Goal: Task Accomplishment & Management: Use online tool/utility

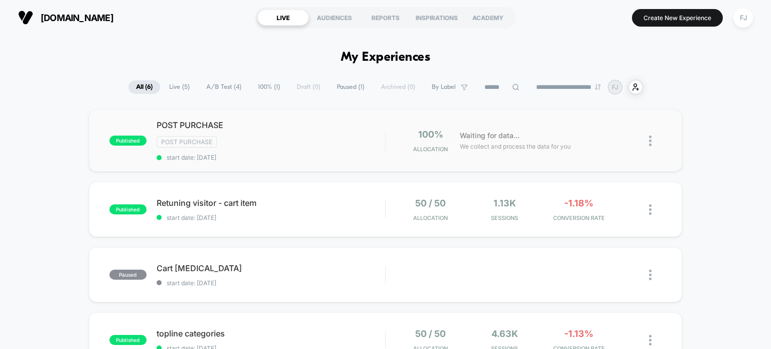
click at [341, 138] on div "Post Purchase" at bounding box center [271, 142] width 229 height 12
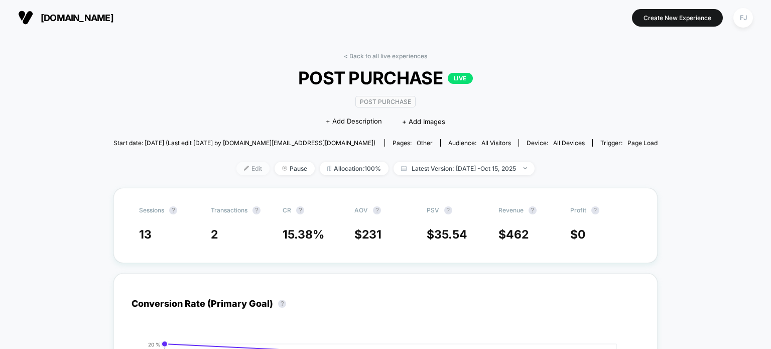
click at [251, 165] on span "Edit" at bounding box center [252, 169] width 33 height 14
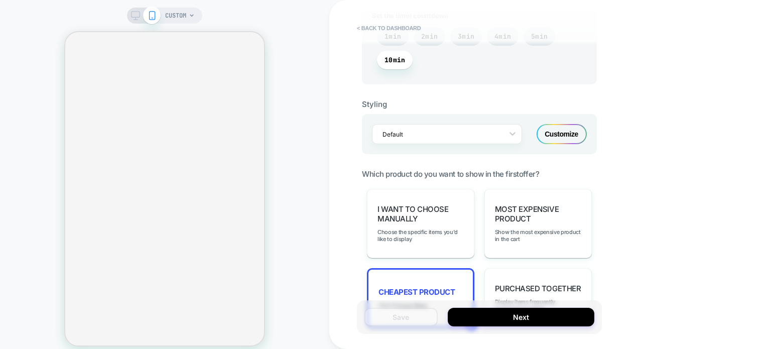
scroll to position [702, 0]
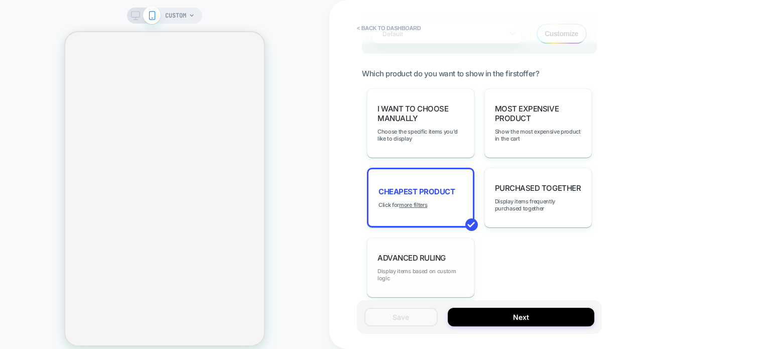
click at [445, 271] on span "Display items based on custom logic" at bounding box center [420, 274] width 86 height 14
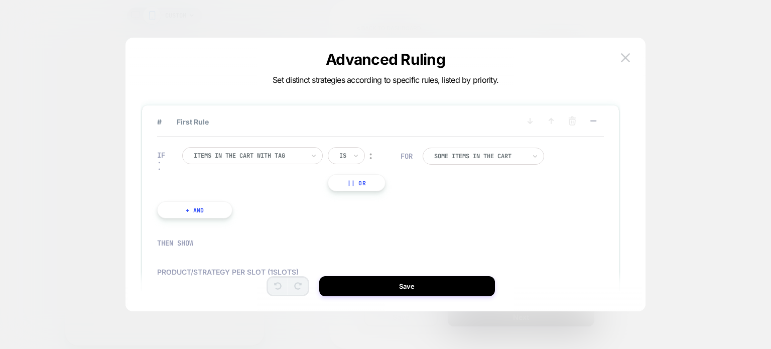
click at [307, 157] on div "Items in the cart with tag" at bounding box center [252, 155] width 140 height 17
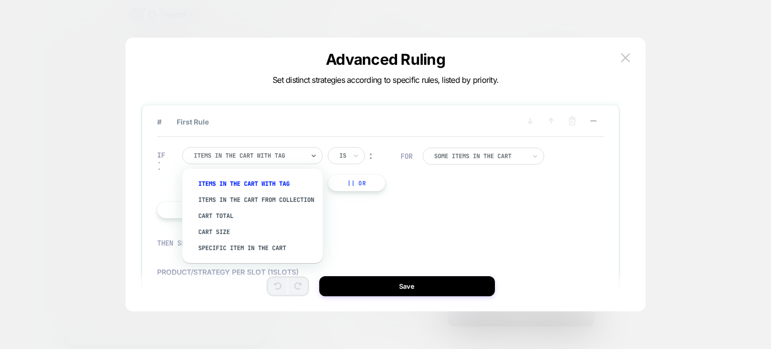
click at [559, 191] on div "IF option Items in the cart with tag focused, 1 of 5. 5 results available. Use …" at bounding box center [380, 182] width 447 height 91
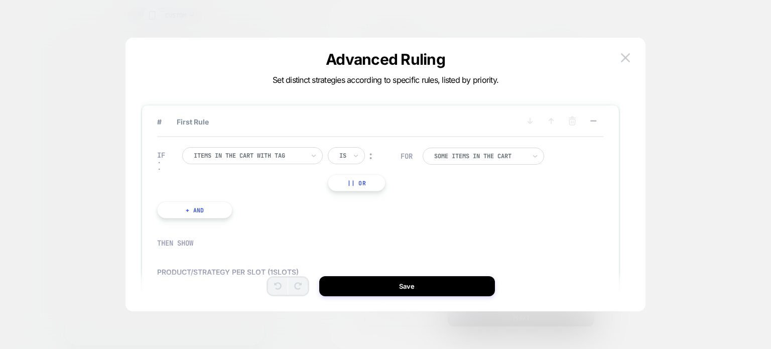
click at [306, 158] on div "Items in the cart with tag" at bounding box center [252, 155] width 140 height 17
click at [399, 215] on div "IF Items in the cart with tag Is ︰ || Or + And" at bounding box center [278, 182] width 253 height 101
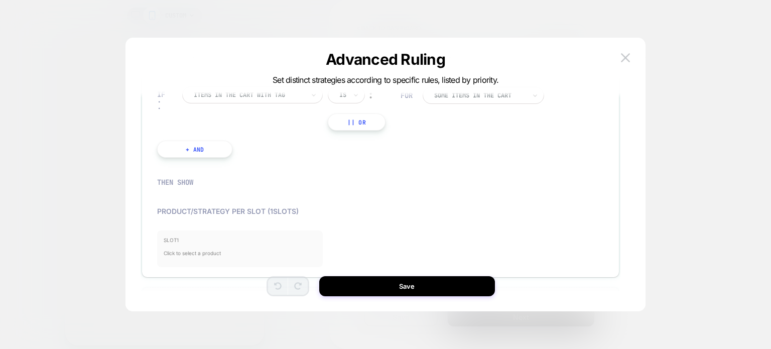
scroll to position [107, 0]
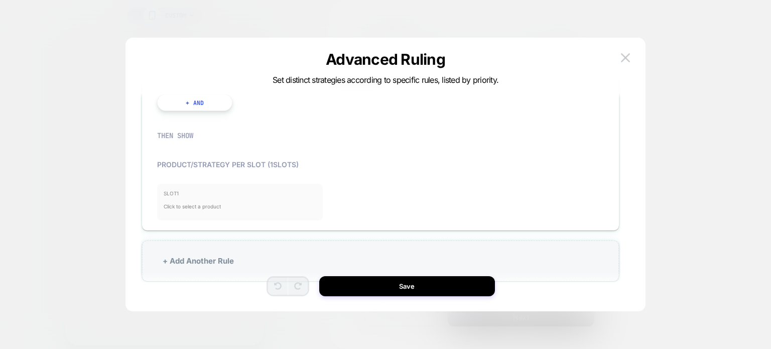
click at [228, 201] on span "Click to select a product" at bounding box center [240, 206] width 153 height 20
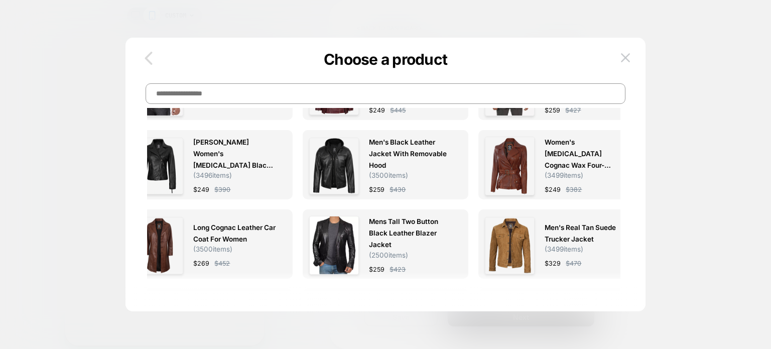
scroll to position [0, 0]
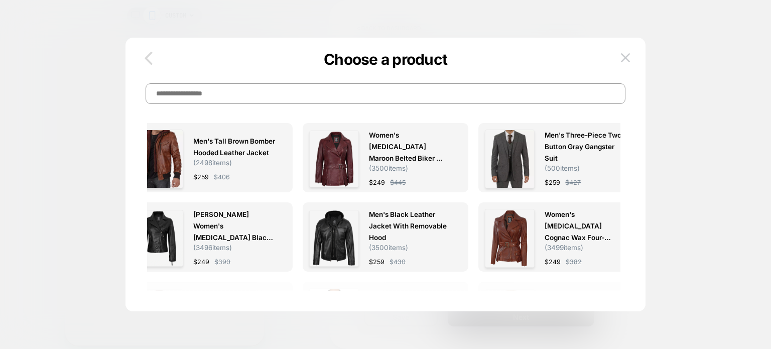
click at [155, 52] on icon "button" at bounding box center [148, 58] width 20 height 20
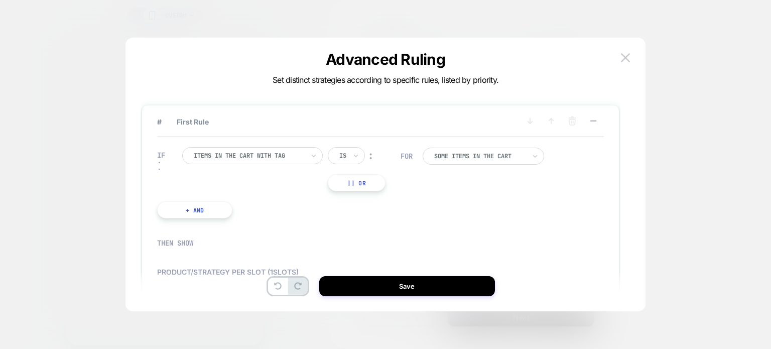
click at [636, 54] on div "Advanced Ruling Set distinct strategies according to specific rules, listed by …" at bounding box center [385, 179] width 520 height 263
click at [629, 56] on img at bounding box center [625, 57] width 9 height 9
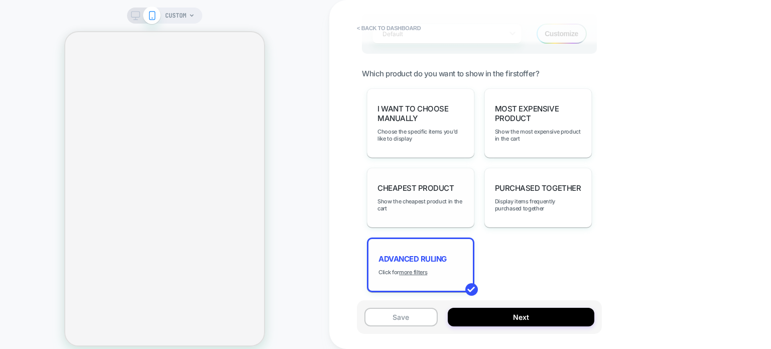
click at [434, 213] on div "Cheapest Product Show the cheapest product in the cart" at bounding box center [420, 198] width 107 height 60
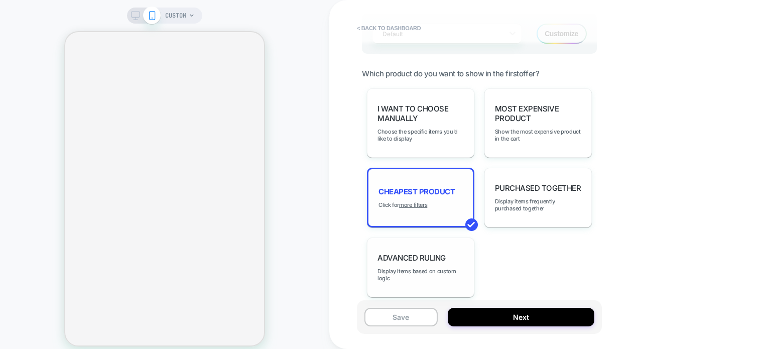
click at [430, 207] on div "Cheapest Product Click for more filters" at bounding box center [420, 198] width 107 height 60
click at [417, 204] on u "more filters" at bounding box center [413, 204] width 28 height 7
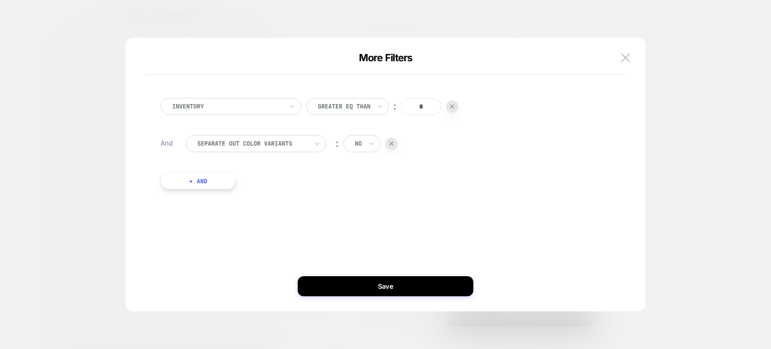
click at [239, 105] on div at bounding box center [227, 106] width 110 height 9
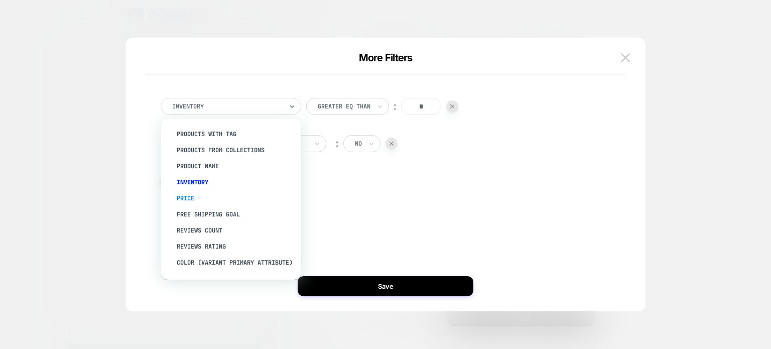
click at [197, 194] on div "Price" at bounding box center [236, 198] width 130 height 16
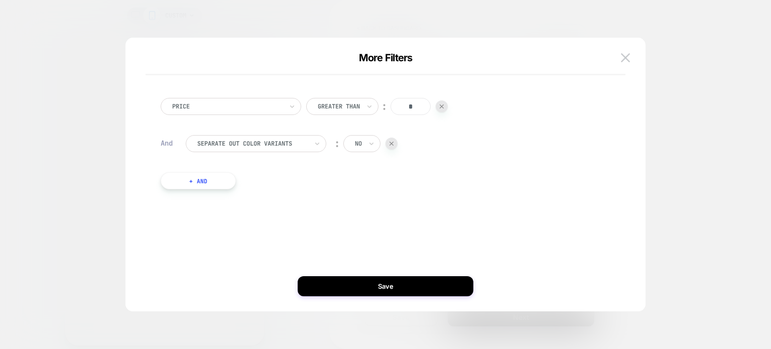
click at [410, 106] on input "*" at bounding box center [410, 106] width 40 height 17
drag, startPoint x: 417, startPoint y: 107, endPoint x: 404, endPoint y: 107, distance: 13.0
click at [404, 107] on input "*" at bounding box center [410, 106] width 40 height 17
type input "***"
click at [625, 58] on img at bounding box center [625, 57] width 9 height 9
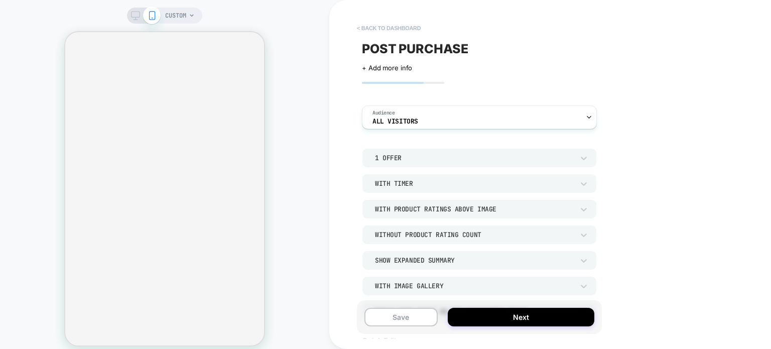
click at [396, 28] on button "< back to dashboard" at bounding box center [389, 28] width 74 height 16
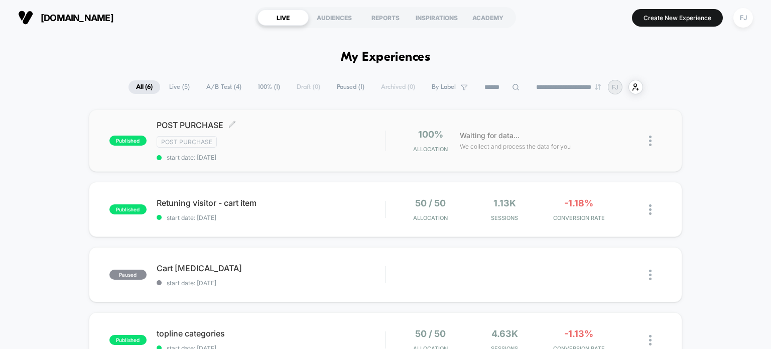
click at [303, 146] on div "Post Purchase" at bounding box center [271, 142] width 229 height 12
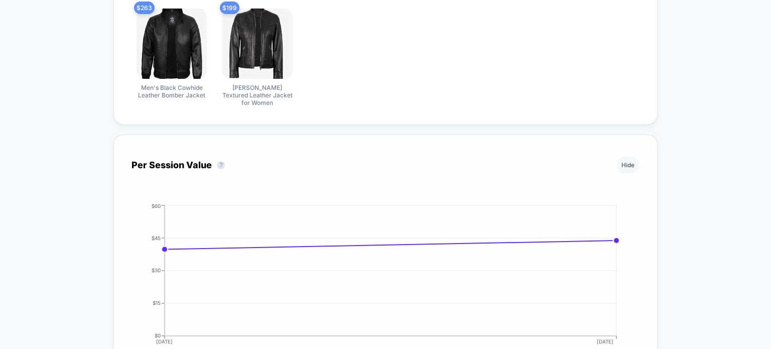
scroll to position [364, 0]
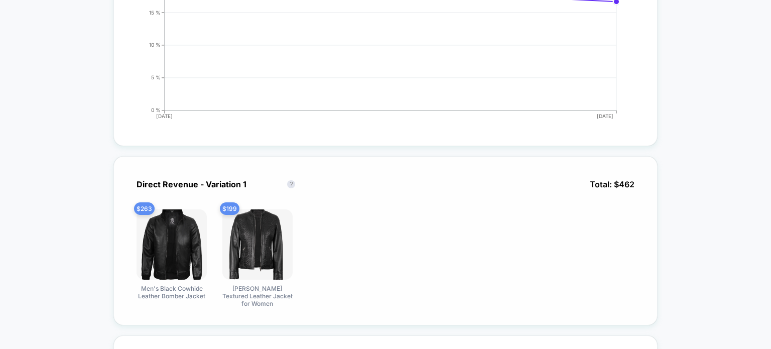
click at [238, 206] on span "$ 199" at bounding box center [230, 208] width 20 height 13
click at [332, 216] on div "$ 263 Men's Black Cowhide Leather Bomber Jacket $ 199 [PERSON_NAME] Textured Le…" at bounding box center [385, 258] width 508 height 98
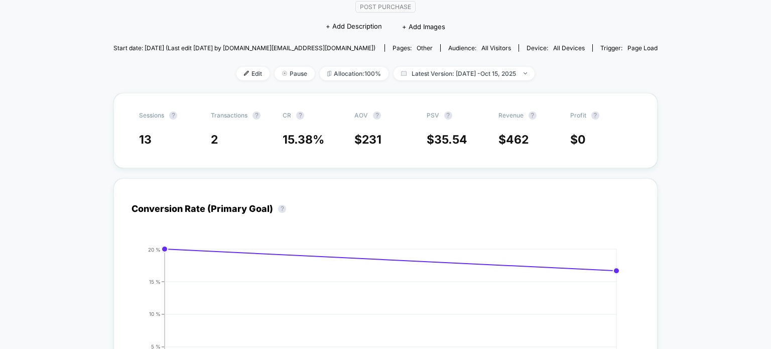
scroll to position [100, 0]
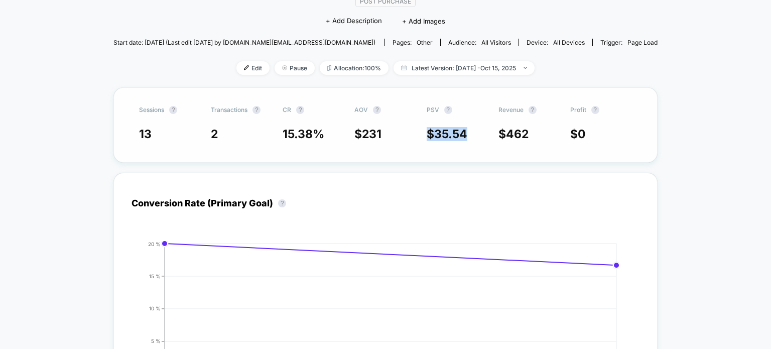
drag, startPoint x: 470, startPoint y: 134, endPoint x: 419, endPoint y: 136, distance: 50.7
click at [419, 136] on div "13 2 15.38 % $ 231 $ 35.54 $ 462 $ 0" at bounding box center [385, 134] width 493 height 15
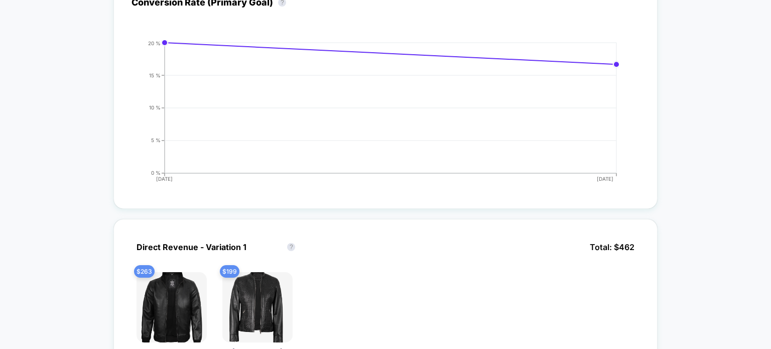
scroll to position [0, 0]
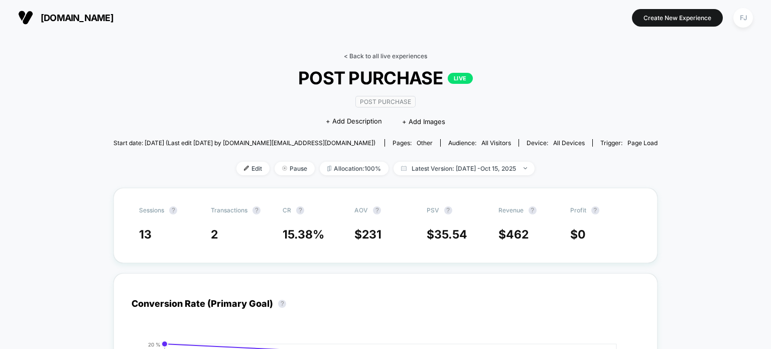
click at [363, 58] on link "< Back to all live experiences" at bounding box center [385, 56] width 83 height 8
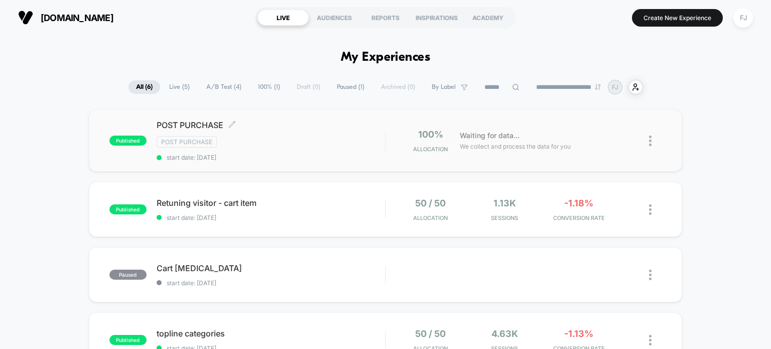
click at [334, 136] on div "Post Purchase" at bounding box center [271, 142] width 229 height 12
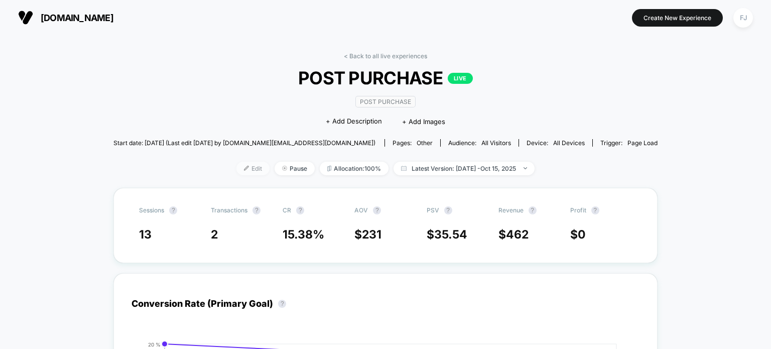
click at [243, 166] on span "Edit" at bounding box center [252, 169] width 33 height 14
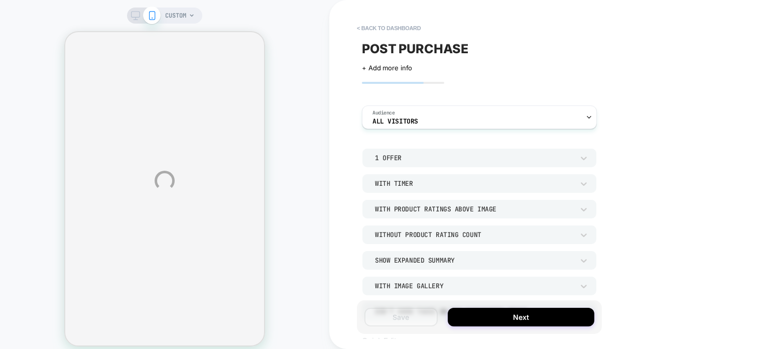
click at [487, 155] on div "CUSTOM < back to dashboard POST PURCHASE Click to edit experience details + Add…" at bounding box center [385, 180] width 771 height 361
click at [499, 155] on div "1 Offer" at bounding box center [474, 158] width 199 height 9
click at [399, 205] on div "2 Offers" at bounding box center [479, 204] width 227 height 21
click at [413, 158] on div "2 Offers" at bounding box center [474, 158] width 199 height 9
click at [391, 182] on div "1 Offer" at bounding box center [479, 183] width 227 height 21
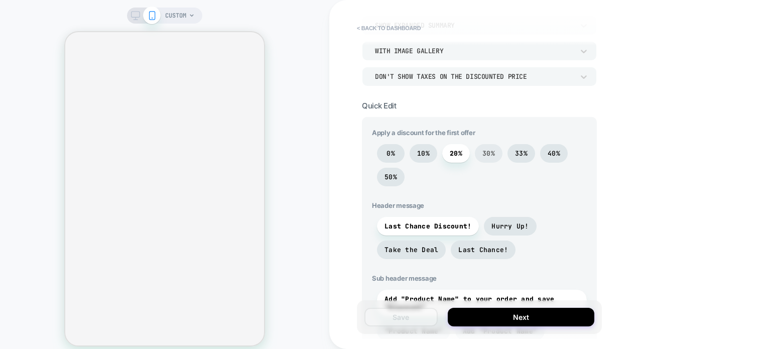
scroll to position [251, 0]
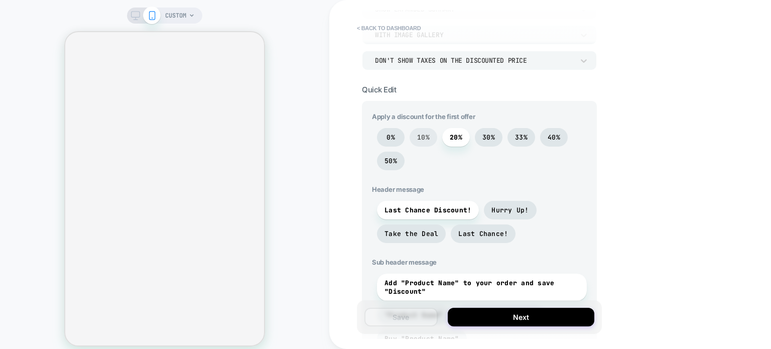
click at [416, 135] on span "10%" at bounding box center [423, 137] width 28 height 19
click at [460, 145] on span "20%" at bounding box center [456, 137] width 28 height 19
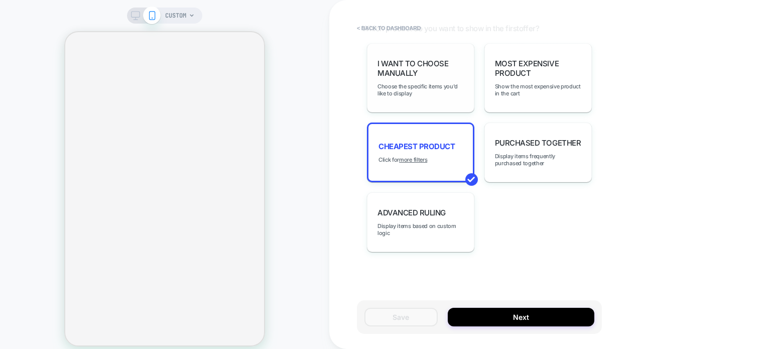
scroll to position [697, 0]
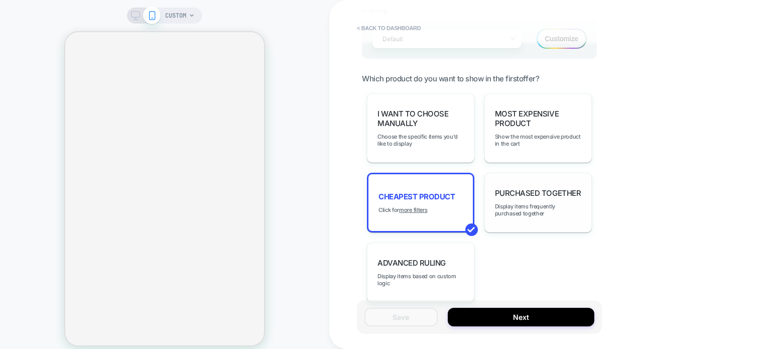
click at [556, 202] on div "Purchased Together Display items frequently purchased together" at bounding box center [537, 203] width 107 height 60
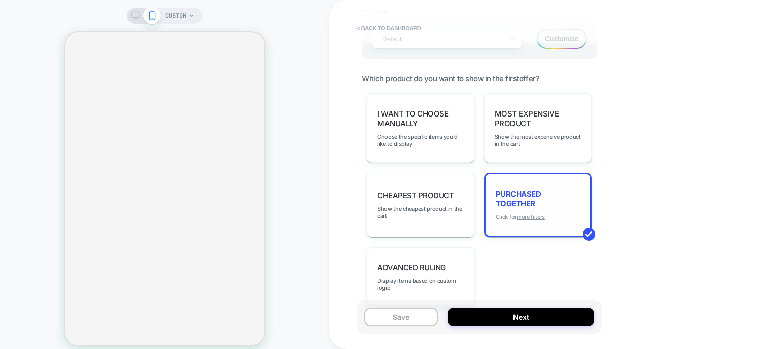
click at [524, 215] on u "more filters" at bounding box center [530, 216] width 28 height 7
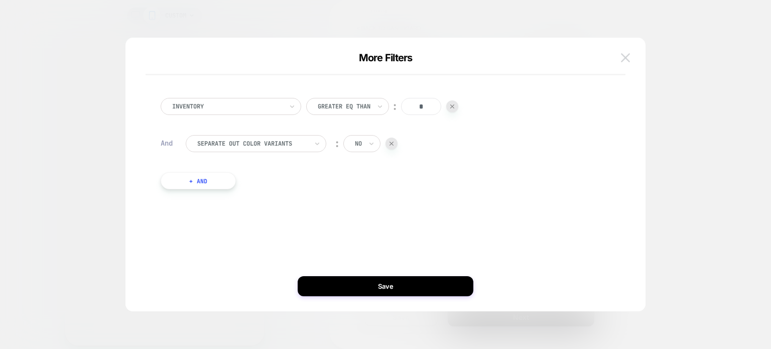
click at [622, 58] on img at bounding box center [625, 57] width 9 height 9
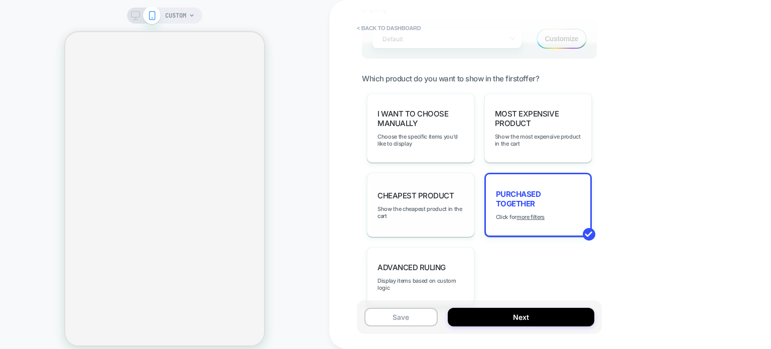
click at [419, 200] on div "Cheapest Product Show the cheapest product in the cart" at bounding box center [420, 205] width 107 height 64
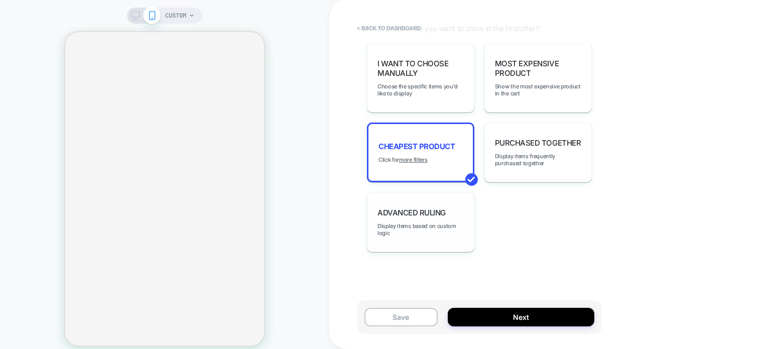
click at [405, 210] on span "Advanced Ruling" at bounding box center [411, 213] width 68 height 10
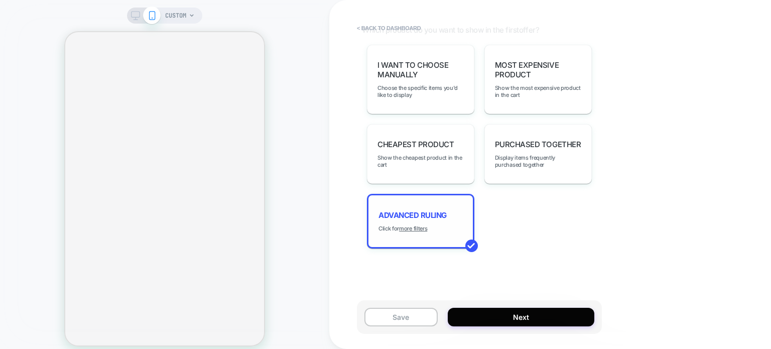
scroll to position [743, 0]
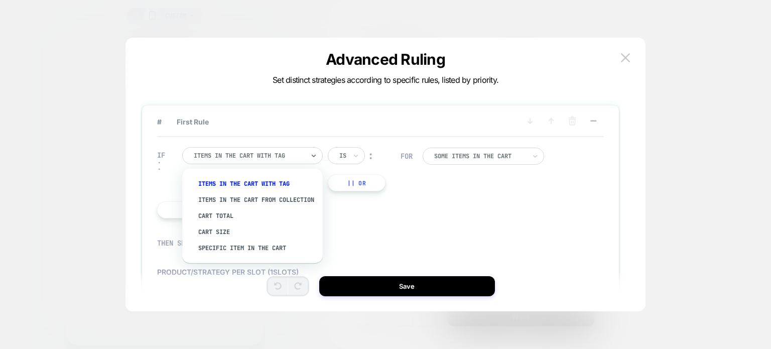
click at [309, 156] on div "Items in the cart with tag" at bounding box center [252, 155] width 140 height 17
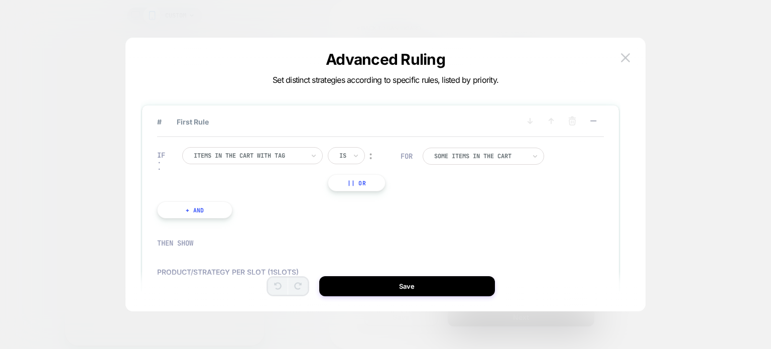
click at [482, 207] on div "IF Items in the cart with tag Is ︰ || Or + And FOR Some Items in the cart" at bounding box center [380, 182] width 447 height 91
click at [509, 155] on div at bounding box center [479, 156] width 91 height 6
click at [592, 206] on div "IF Items in the cart with tag Is ︰ || Or + And FOR option Last Added Only focus…" at bounding box center [380, 182] width 447 height 91
click at [282, 158] on div at bounding box center [249, 155] width 110 height 9
click at [485, 217] on div "IF Items in the cart with tag Is ︰ || Or + And FOR Some Items in the cart" at bounding box center [380, 182] width 447 height 91
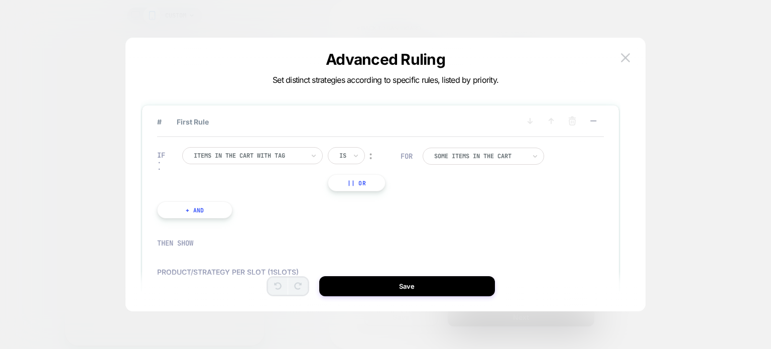
click at [197, 212] on button "+ And" at bounding box center [194, 209] width 75 height 17
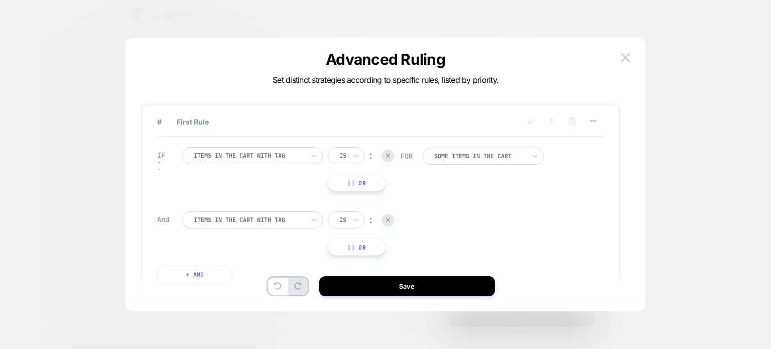
scroll to position [100, 0]
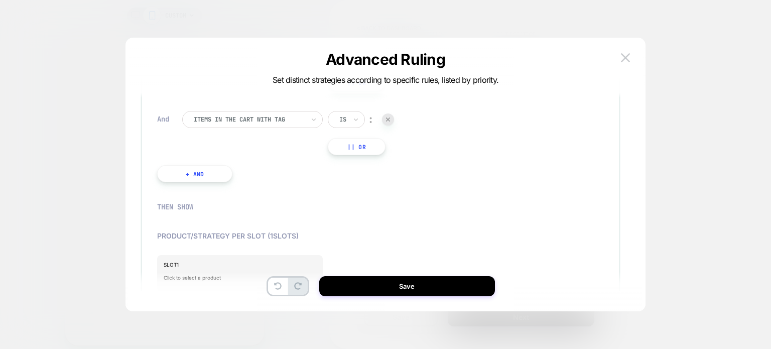
click at [305, 122] on div "Items in the cart with tag" at bounding box center [249, 119] width 112 height 11
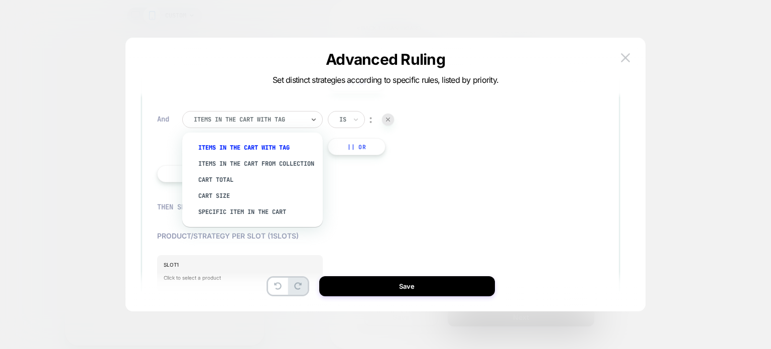
click at [390, 123] on div at bounding box center [388, 119] width 12 height 12
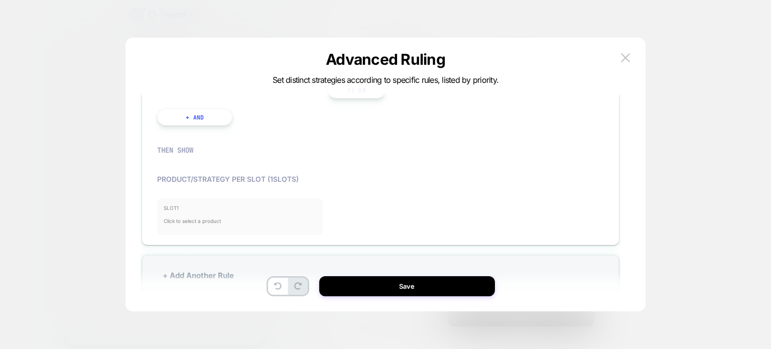
scroll to position [107, 0]
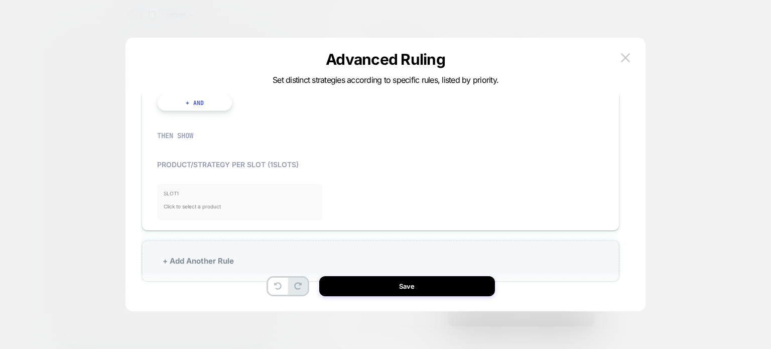
click at [210, 202] on span "Click to select a product" at bounding box center [240, 206] width 153 height 20
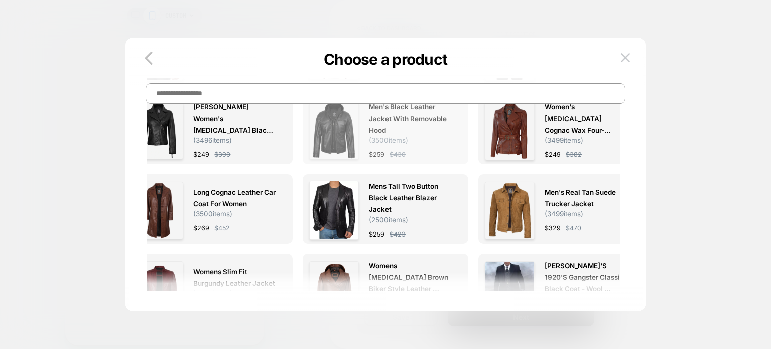
scroll to position [0, 0]
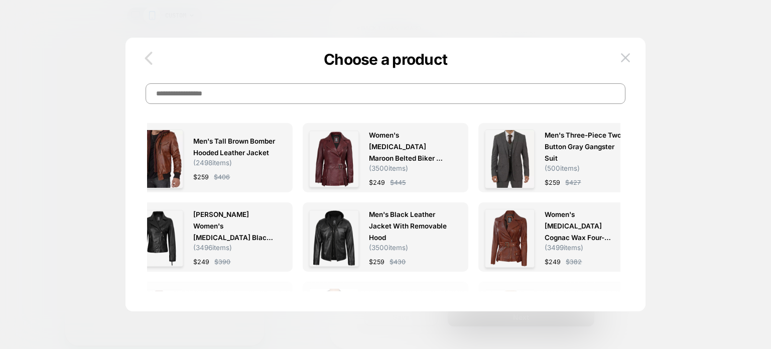
click at [142, 58] on icon "button" at bounding box center [148, 58] width 20 height 20
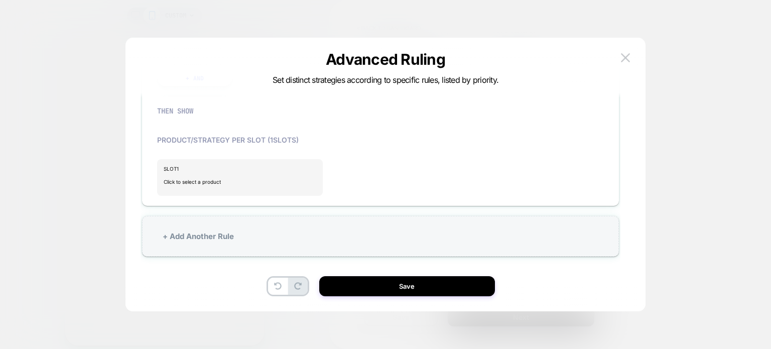
scroll to position [30, 0]
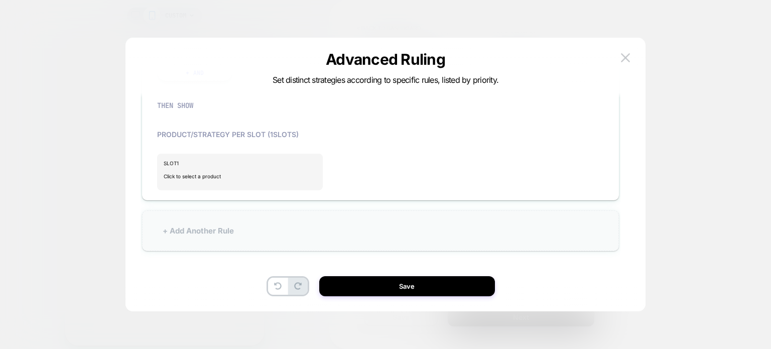
click at [215, 233] on div "+ Add Another Rule" at bounding box center [380, 230] width 477 height 41
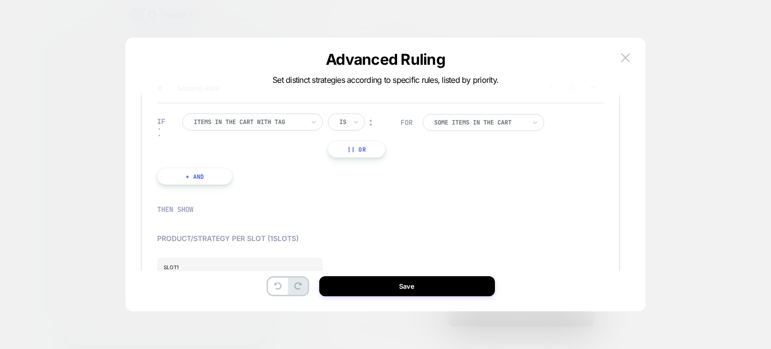
scroll to position [7, 0]
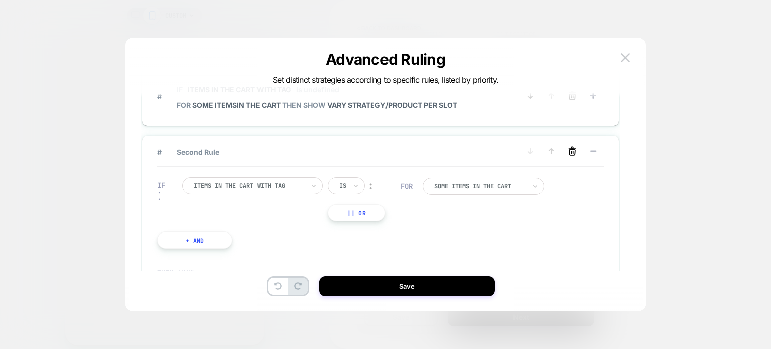
click at [574, 150] on icon at bounding box center [572, 153] width 6 height 6
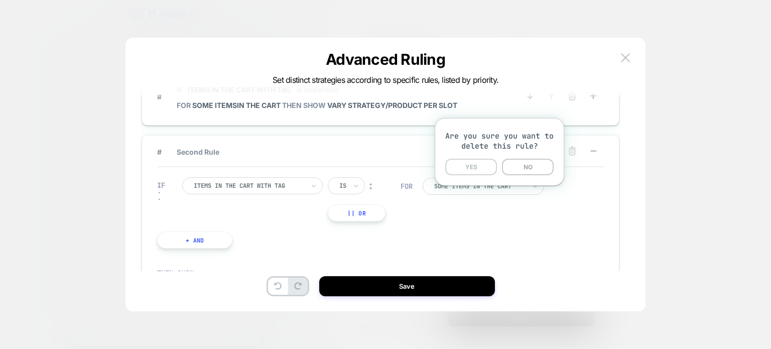
click at [482, 166] on button "YES" at bounding box center [471, 167] width 52 height 17
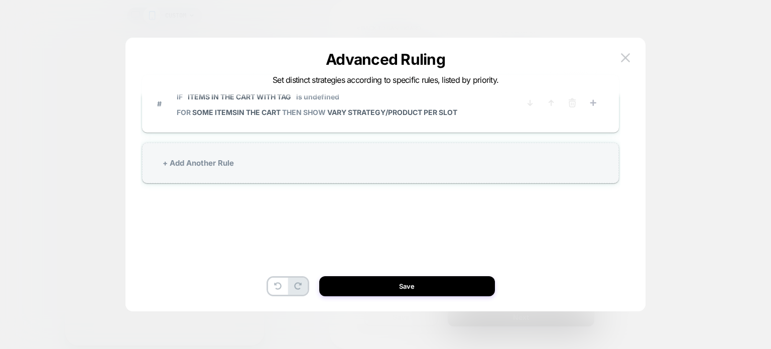
scroll to position [0, 0]
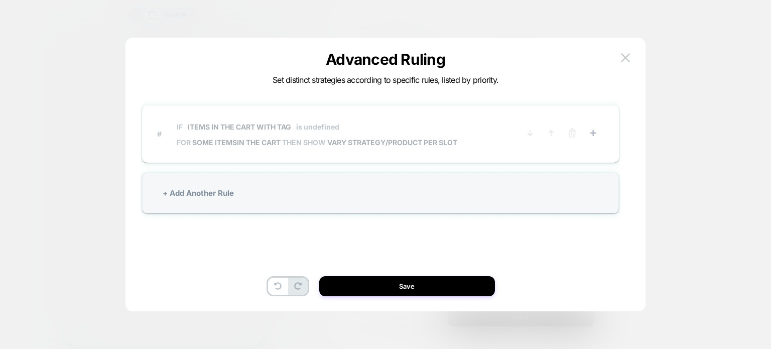
click at [324, 121] on span "IF Items in the cart with tag is undefined" at bounding box center [317, 126] width 280 height 23
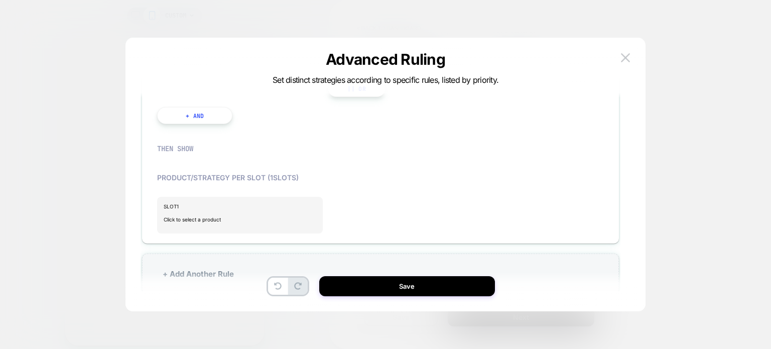
scroll to position [100, 0]
click at [236, 210] on span "Click to select a product" at bounding box center [240, 213] width 153 height 20
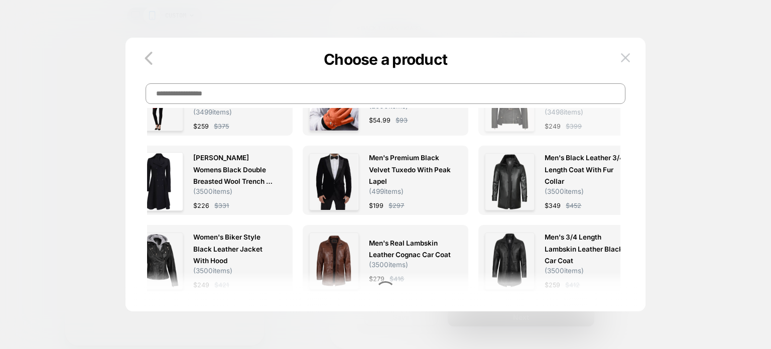
scroll to position [675, 0]
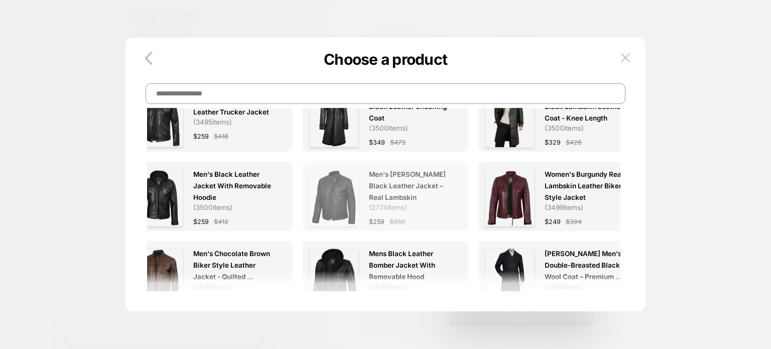
click at [334, 203] on div at bounding box center [334, 198] width 50 height 59
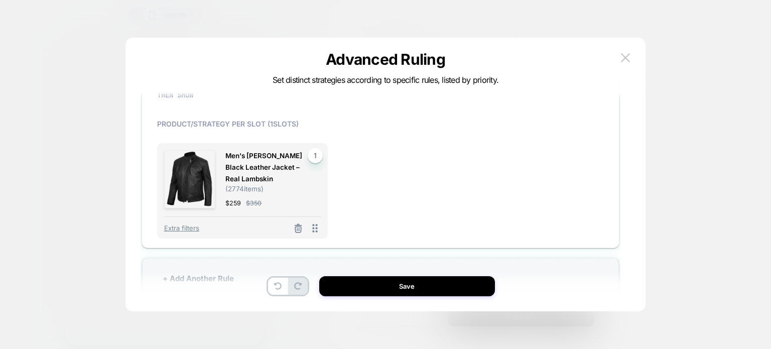
scroll to position [151, 0]
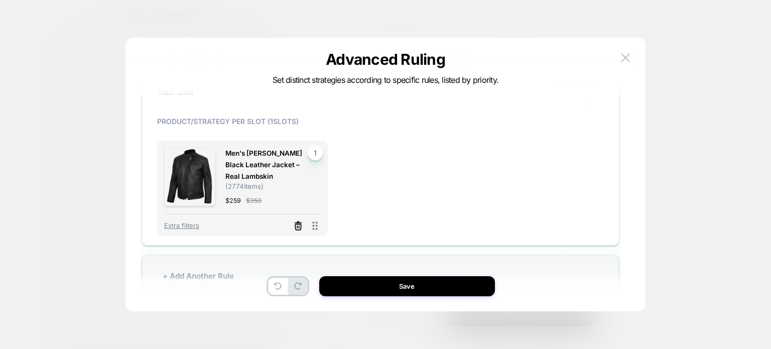
click at [297, 226] on line at bounding box center [297, 227] width 0 height 2
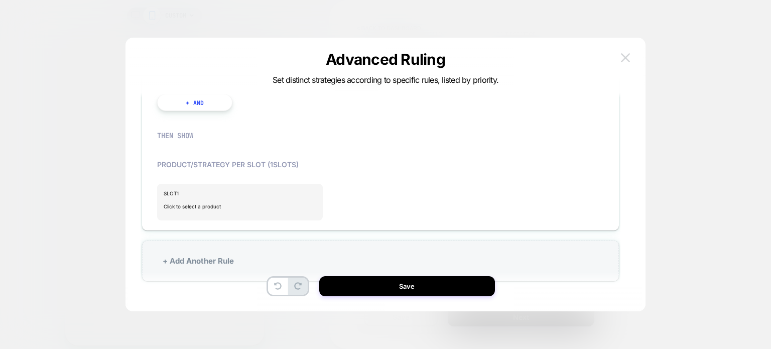
click at [624, 56] on img at bounding box center [625, 57] width 9 height 9
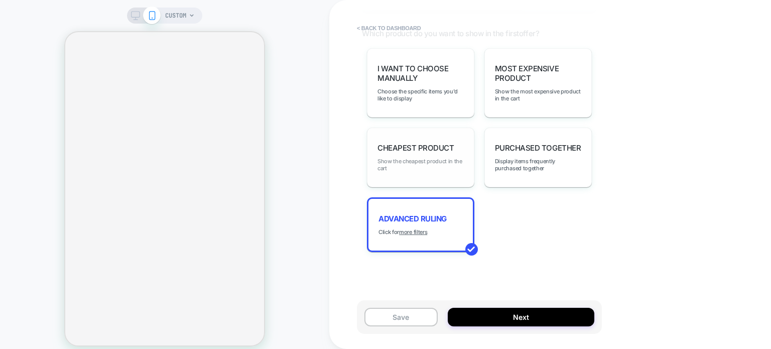
click at [408, 167] on span "Show the cheapest product in the cart" at bounding box center [420, 165] width 86 height 14
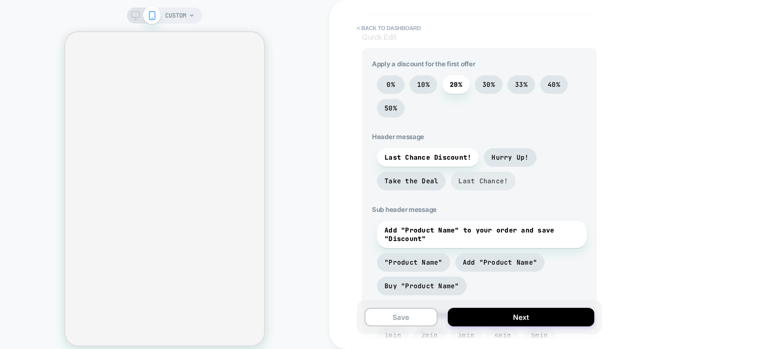
scroll to position [241, 0]
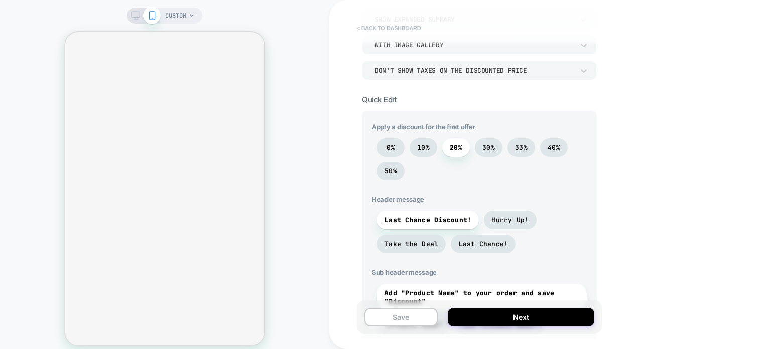
click at [398, 29] on button "< back to dashboard" at bounding box center [389, 28] width 74 height 16
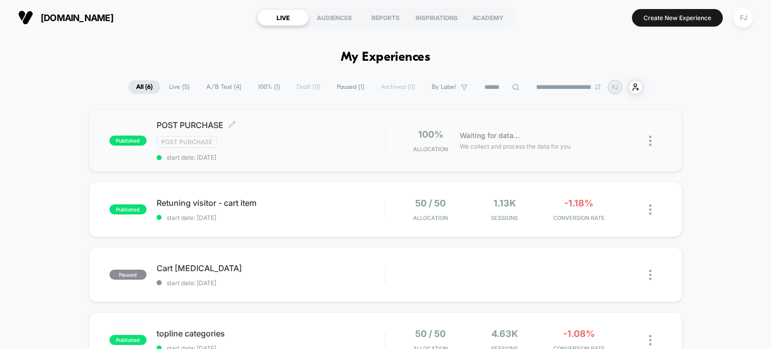
click at [126, 140] on span "published" at bounding box center [127, 140] width 37 height 10
click at [653, 136] on div at bounding box center [655, 141] width 13 height 24
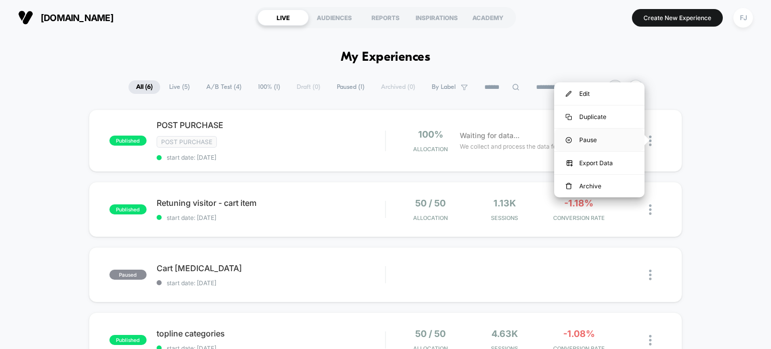
click at [584, 140] on div "Pause" at bounding box center [599, 139] width 90 height 23
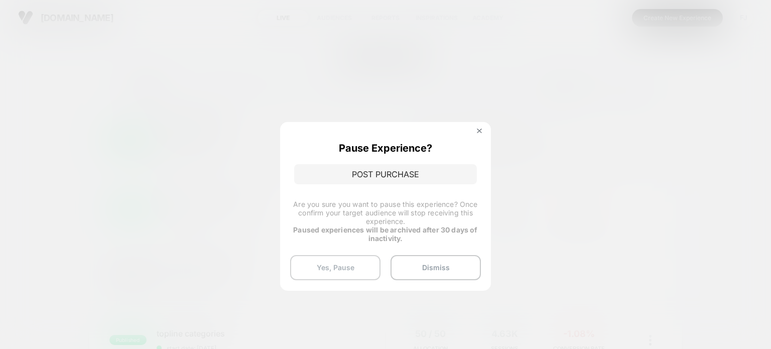
click at [321, 267] on button "Yes, Pause" at bounding box center [335, 267] width 90 height 25
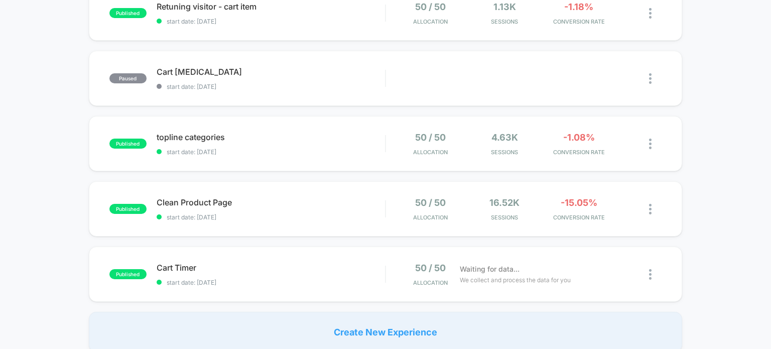
scroll to position [201, 0]
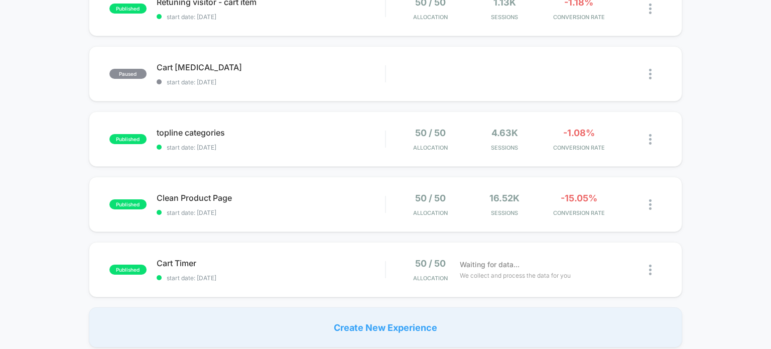
click at [706, 175] on div "paused POST PURCHASE Post Purchase start date: [DATE] Edit Duplicate Start publ…" at bounding box center [385, 128] width 771 height 439
